Goal: Transaction & Acquisition: Subscribe to service/newsletter

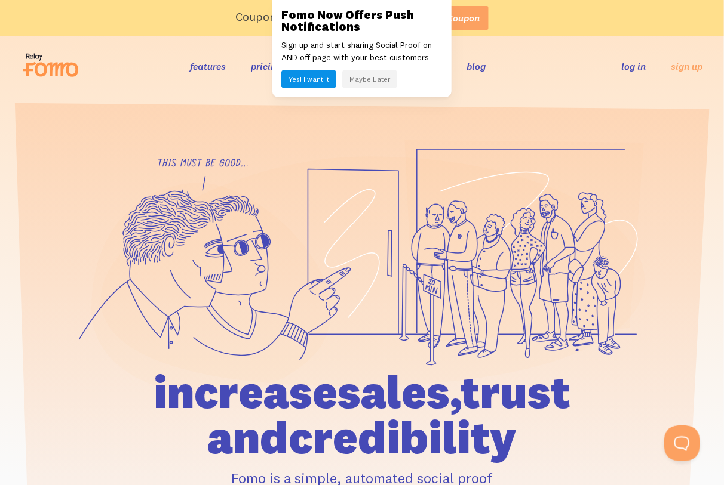
click at [78, 78] on button "Maybe Later" at bounding box center [369, 79] width 55 height 19
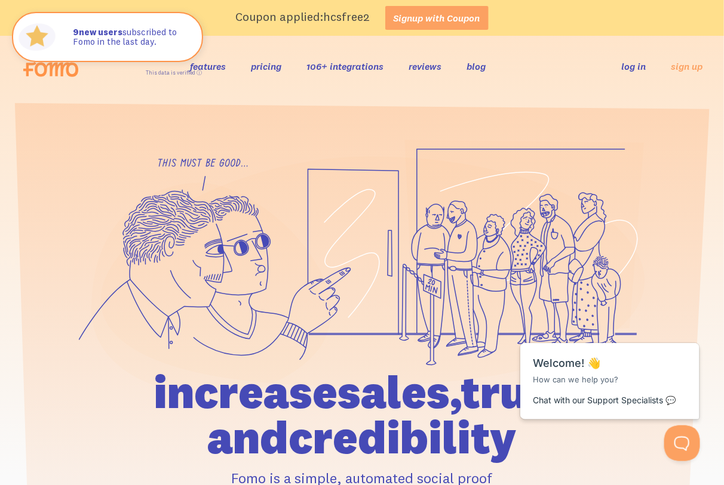
click at [78, 70] on link "pricing" at bounding box center [266, 66] width 30 height 12
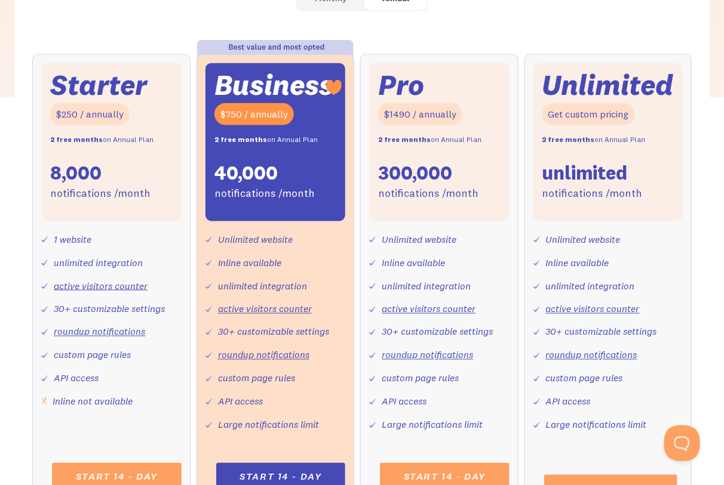
scroll to position [597, 0]
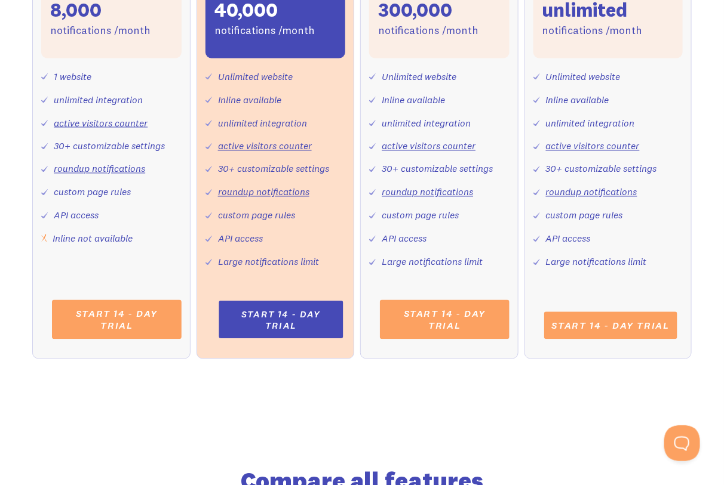
click at [269, 327] on link "Start 14 - day trial" at bounding box center [281, 321] width 124 height 38
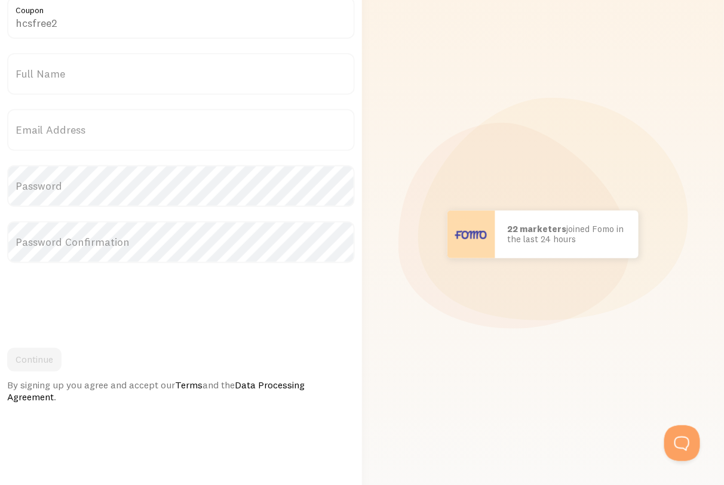
scroll to position [75, 0]
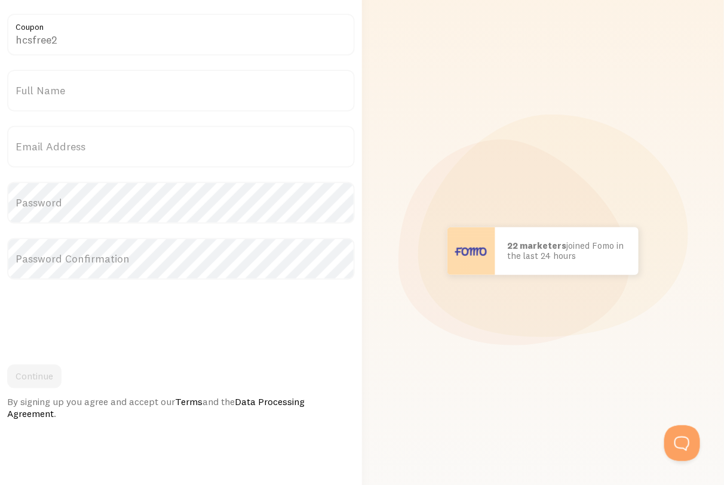
click at [72, 93] on label "Full Name" at bounding box center [181, 91] width 348 height 42
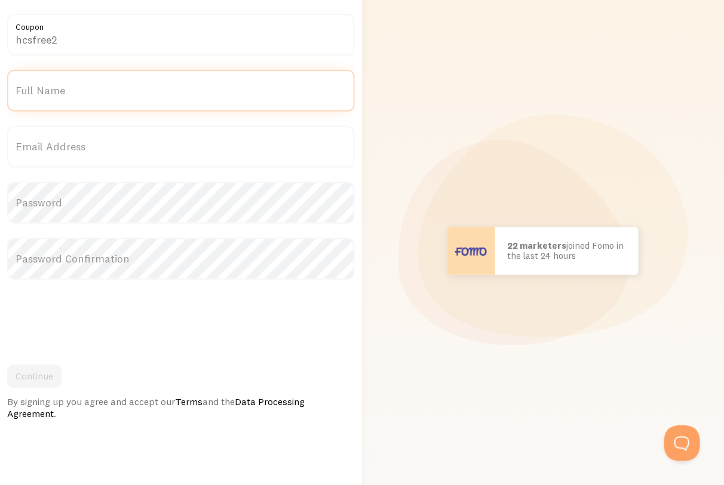
click at [72, 93] on input "Full Name" at bounding box center [181, 91] width 348 height 42
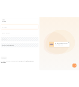
scroll to position [0, 0]
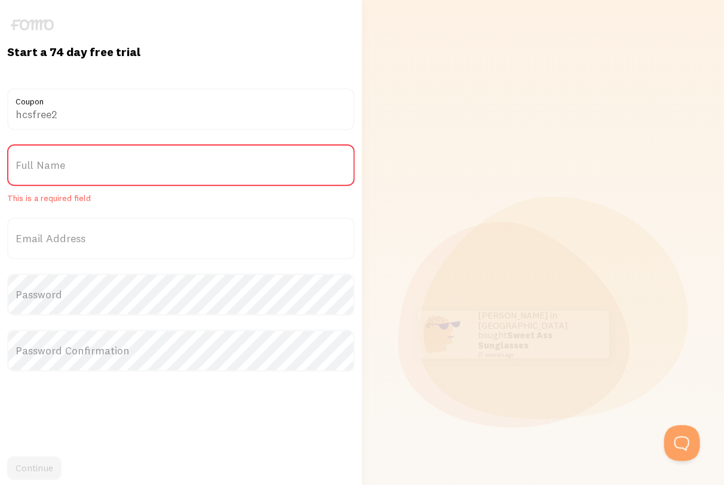
click at [162, 159] on label "Full Name" at bounding box center [181, 166] width 348 height 42
click at [162, 159] on input "Full Name" at bounding box center [181, 166] width 348 height 42
click at [150, 167] on label "Full Name" at bounding box center [181, 166] width 348 height 42
click at [150, 167] on input "Full Name" at bounding box center [181, 166] width 348 height 42
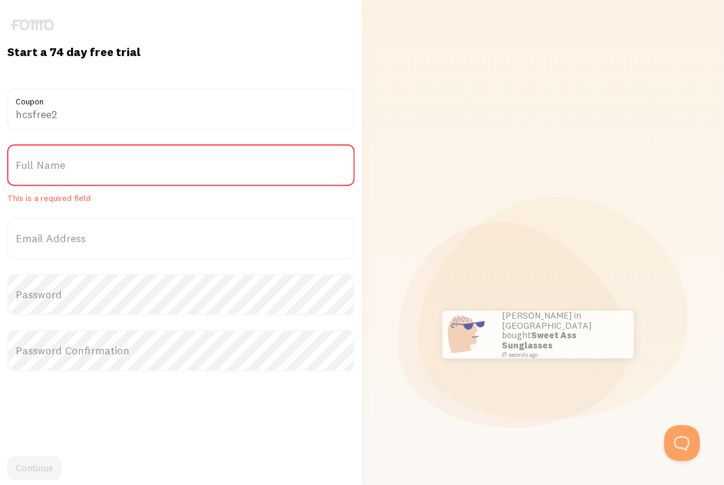
click at [43, 163] on label "Full Name" at bounding box center [181, 166] width 348 height 42
click at [43, 163] on input "Full Name" at bounding box center [181, 166] width 348 height 42
click at [34, 163] on label "Full Name" at bounding box center [181, 166] width 348 height 42
click at [34, 163] on input "Full Name" at bounding box center [181, 166] width 348 height 42
click at [34, 163] on label "Full Name" at bounding box center [181, 166] width 348 height 42
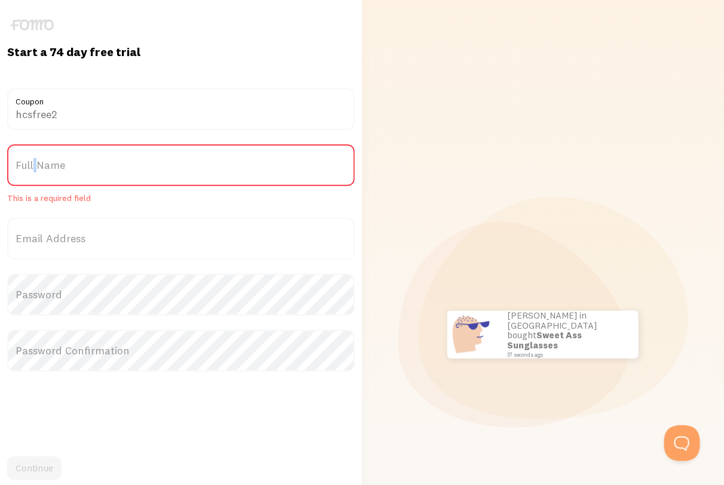
click at [34, 163] on input "Full Name" at bounding box center [181, 166] width 348 height 42
click at [72, 168] on label "Full Name" at bounding box center [181, 166] width 348 height 42
click at [72, 168] on input "Full Name" at bounding box center [181, 166] width 348 height 42
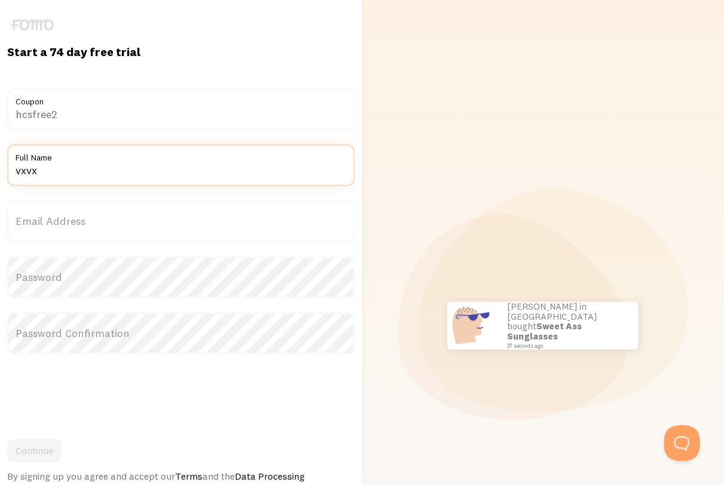
type input "vxvx"
